Goal: Find specific page/section: Find specific page/section

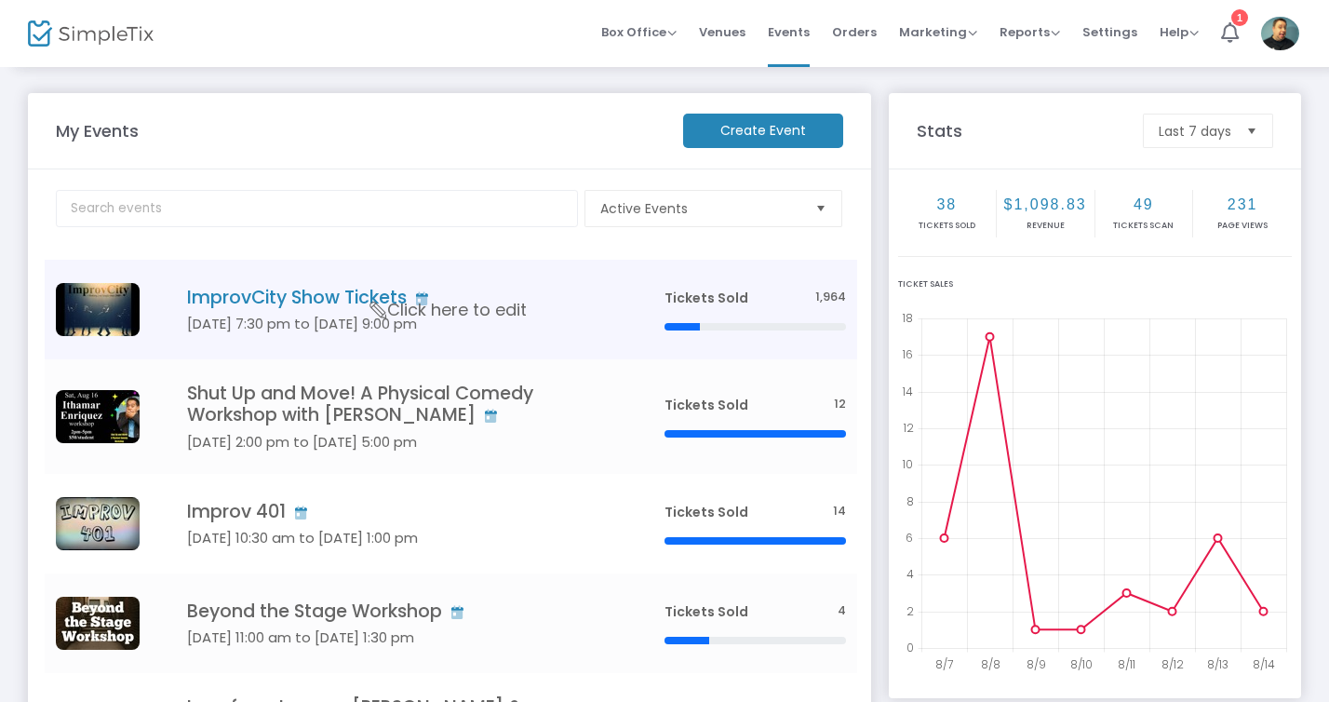
click at [329, 288] on h4 "ImprovCity Show Tickets" at bounding box center [398, 297] width 422 height 21
click at [279, 298] on h4 "ImprovCity Show Tickets" at bounding box center [398, 297] width 422 height 21
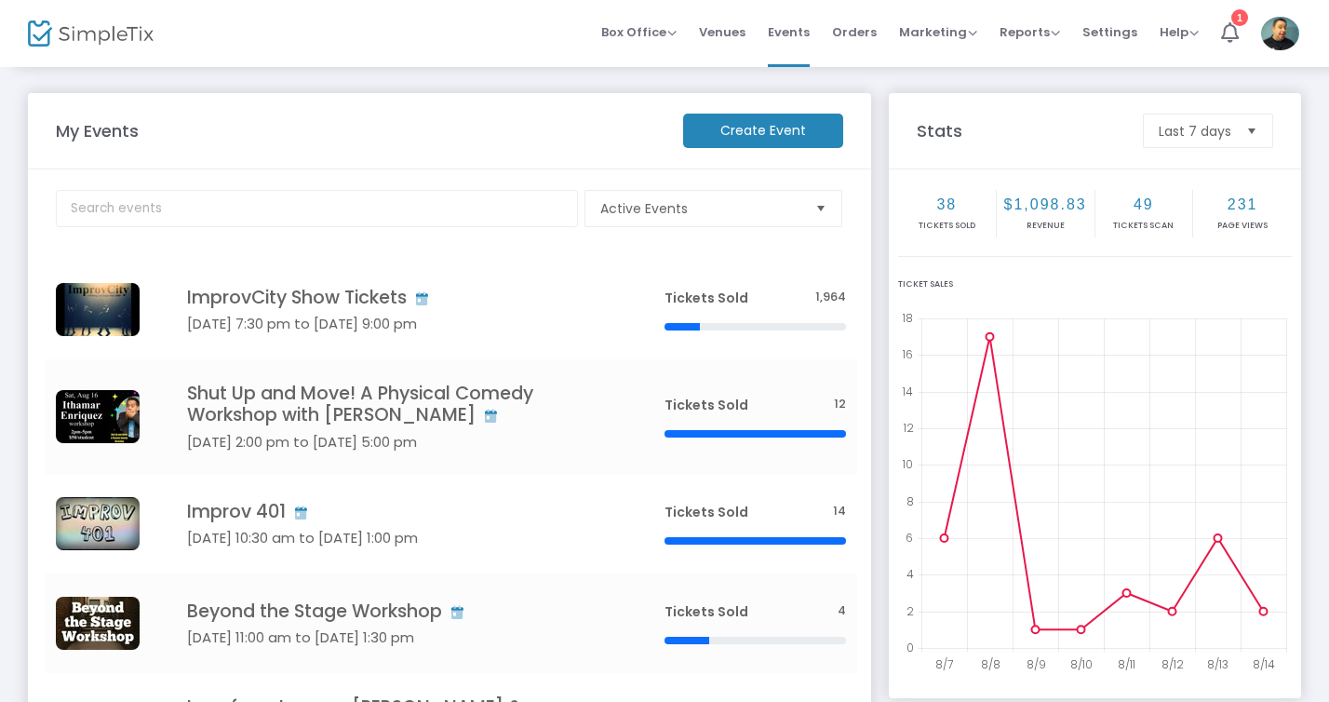
click at [1290, 30] on img at bounding box center [1280, 34] width 38 height 34
